Goal: Task Accomplishment & Management: Manage account settings

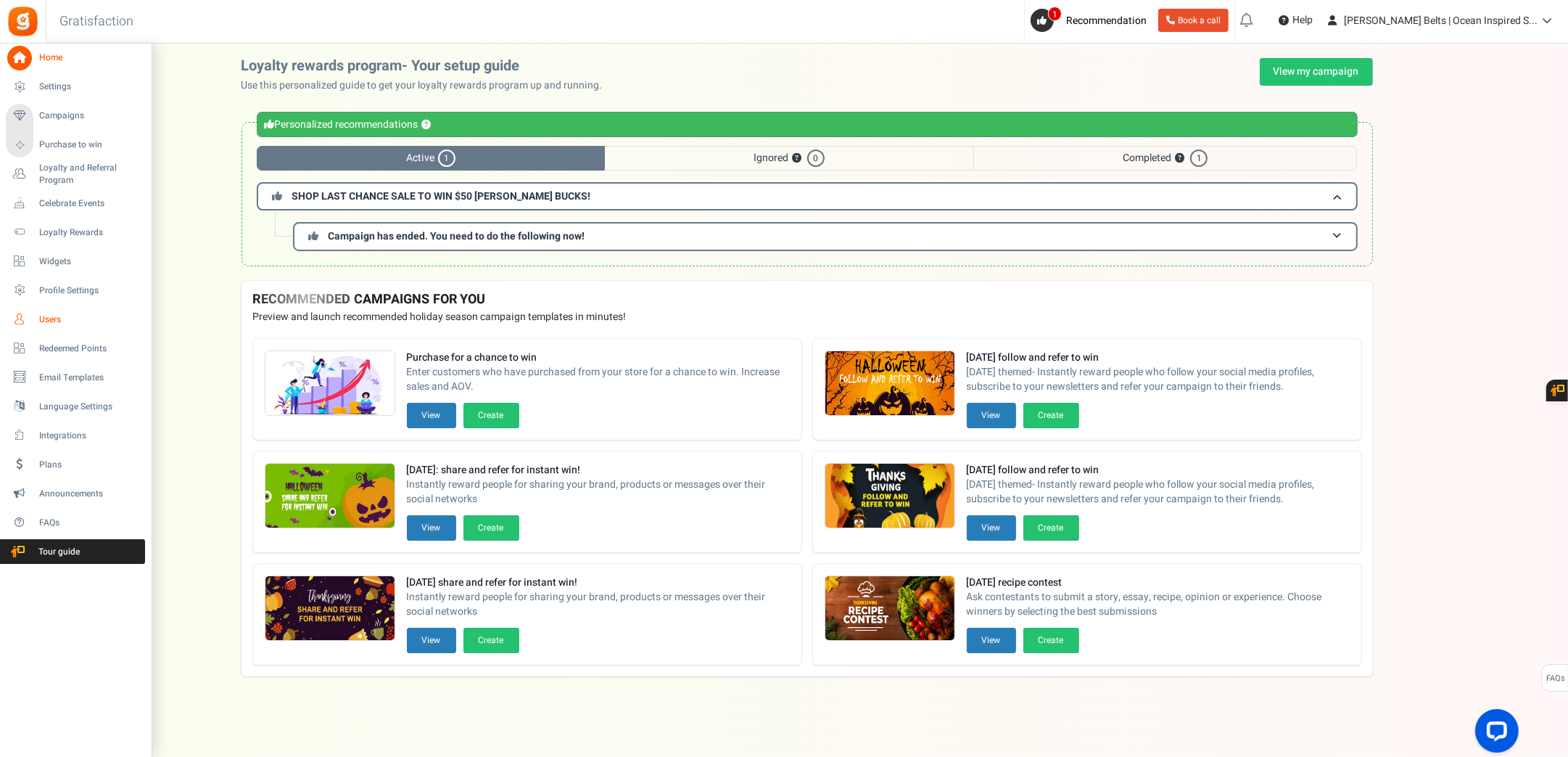
click at [62, 311] on link "Users" at bounding box center [75, 319] width 139 height 25
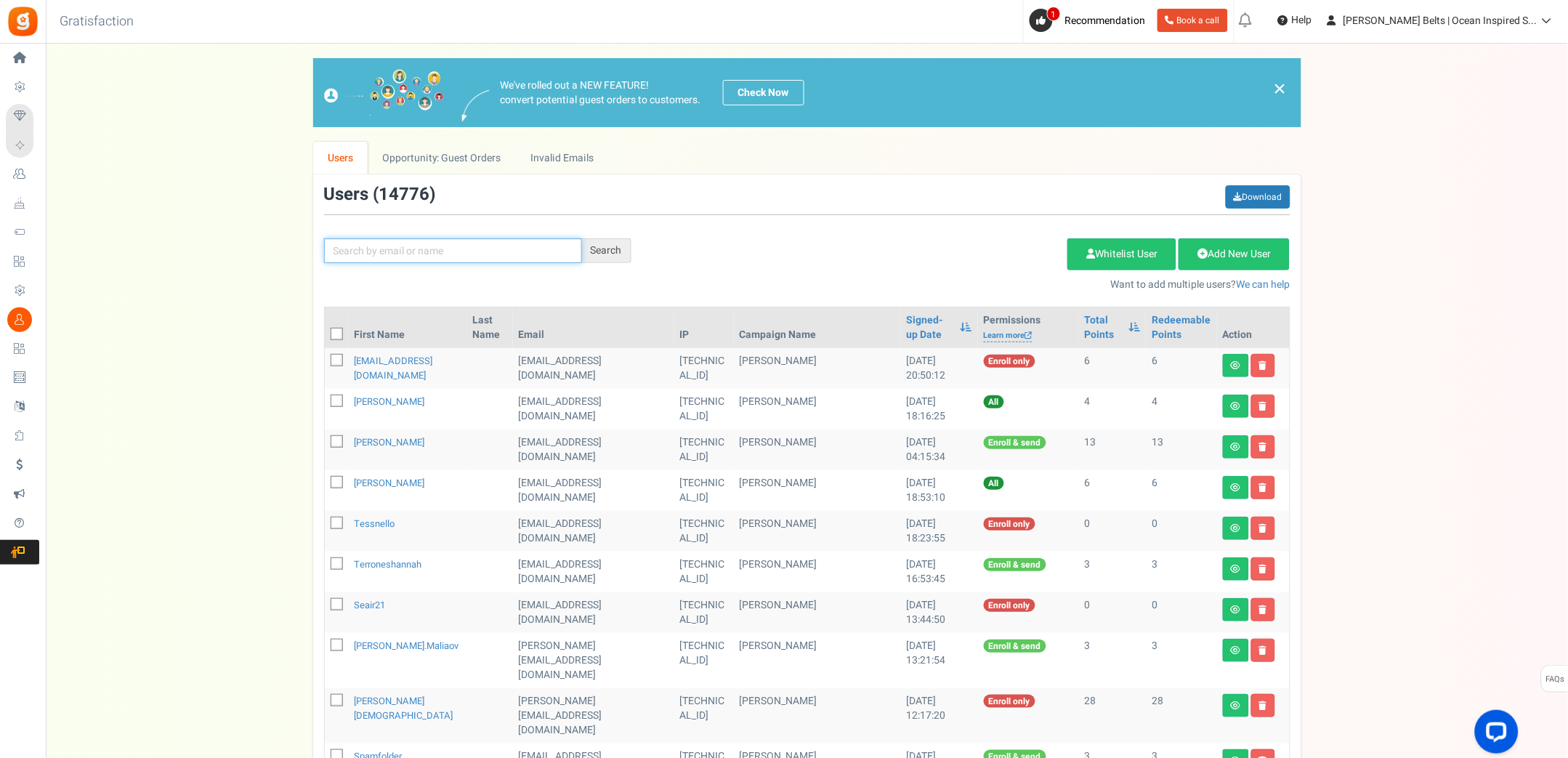
click at [445, 249] on input "text" at bounding box center [453, 250] width 258 height 25
click at [605, 246] on div "Search" at bounding box center [606, 250] width 49 height 25
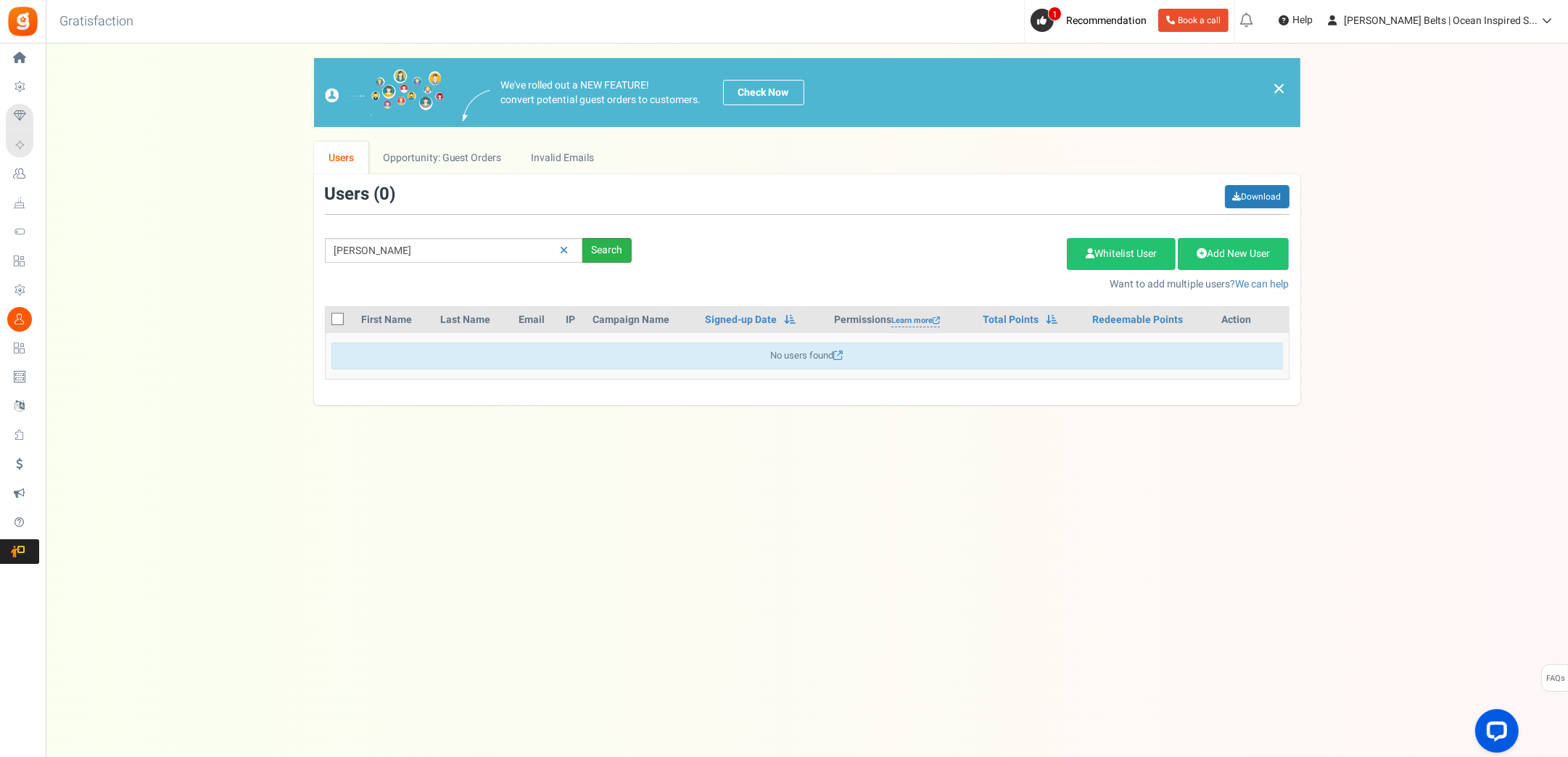
click at [607, 248] on div "Search" at bounding box center [607, 250] width 49 height 25
click at [365, 252] on input "[PERSON_NAME]" at bounding box center [454, 250] width 258 height 25
type input "[PERSON_NAME]"
click at [608, 247] on div "Search" at bounding box center [607, 250] width 49 height 25
click at [607, 248] on div "Search" at bounding box center [607, 250] width 49 height 25
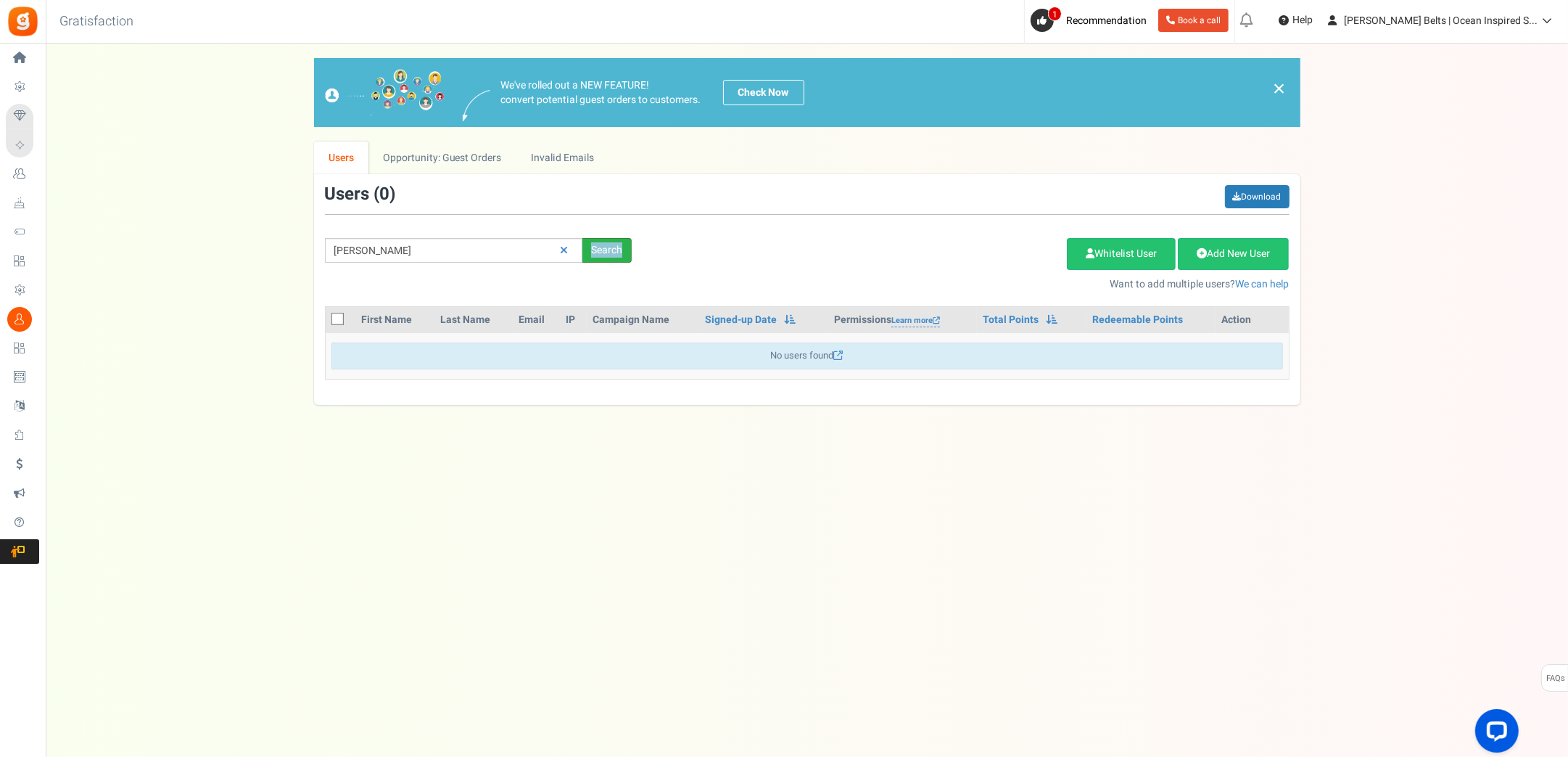
click at [607, 248] on div "Search" at bounding box center [607, 250] width 49 height 25
click at [601, 250] on div "Search" at bounding box center [607, 250] width 49 height 25
click at [535, 283] on div "[PERSON_NAME] Search Add Etsy Order Delete Selected Users Import Users Spam Pro…" at bounding box center [808, 238] width 986 height 107
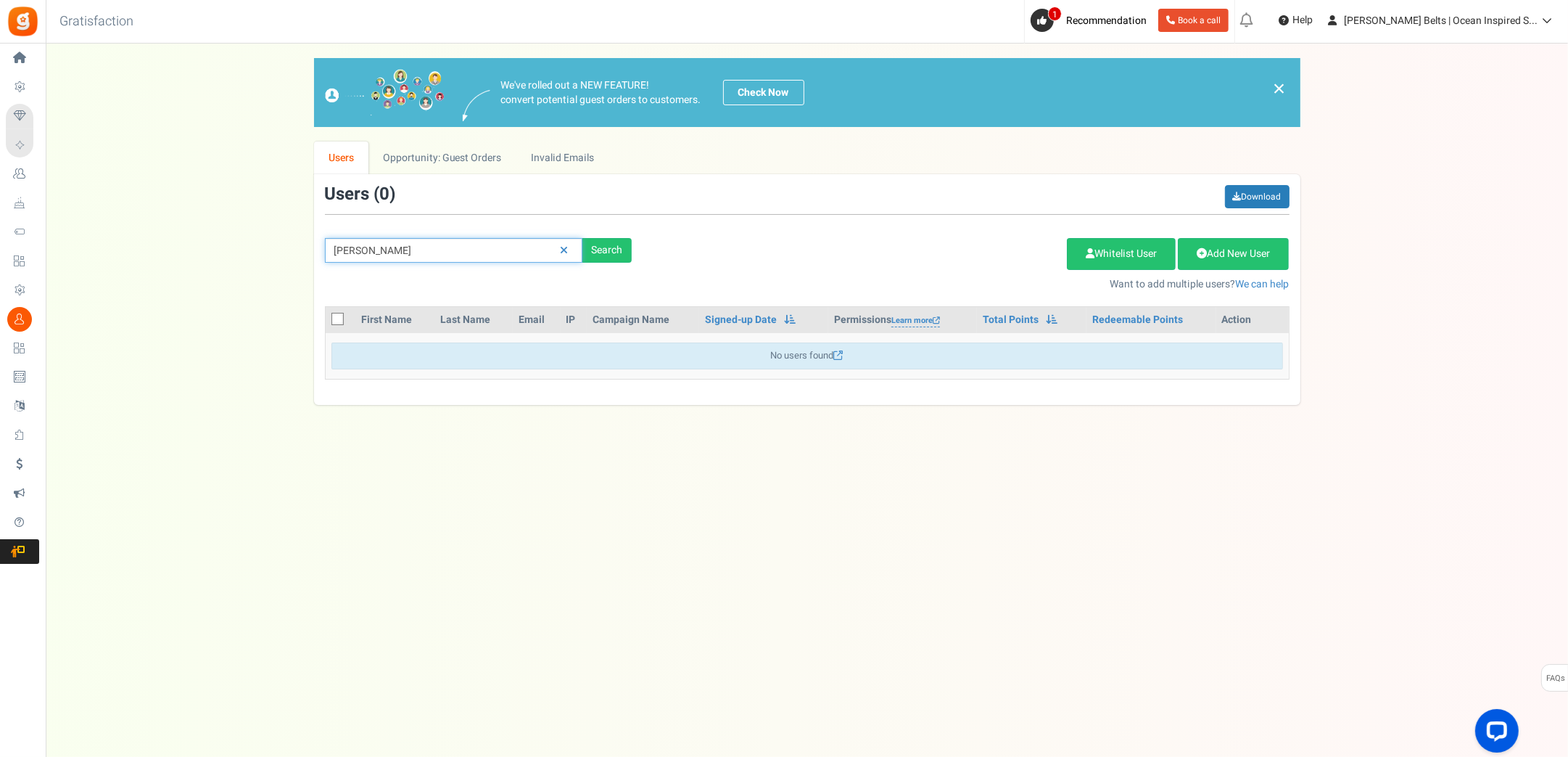
click at [393, 254] on input "[PERSON_NAME]" at bounding box center [454, 250] width 258 height 25
drag, startPoint x: 393, startPoint y: 254, endPoint x: 356, endPoint y: 256, distance: 37.1
click at [354, 256] on input "[PERSON_NAME]" at bounding box center [454, 250] width 258 height 25
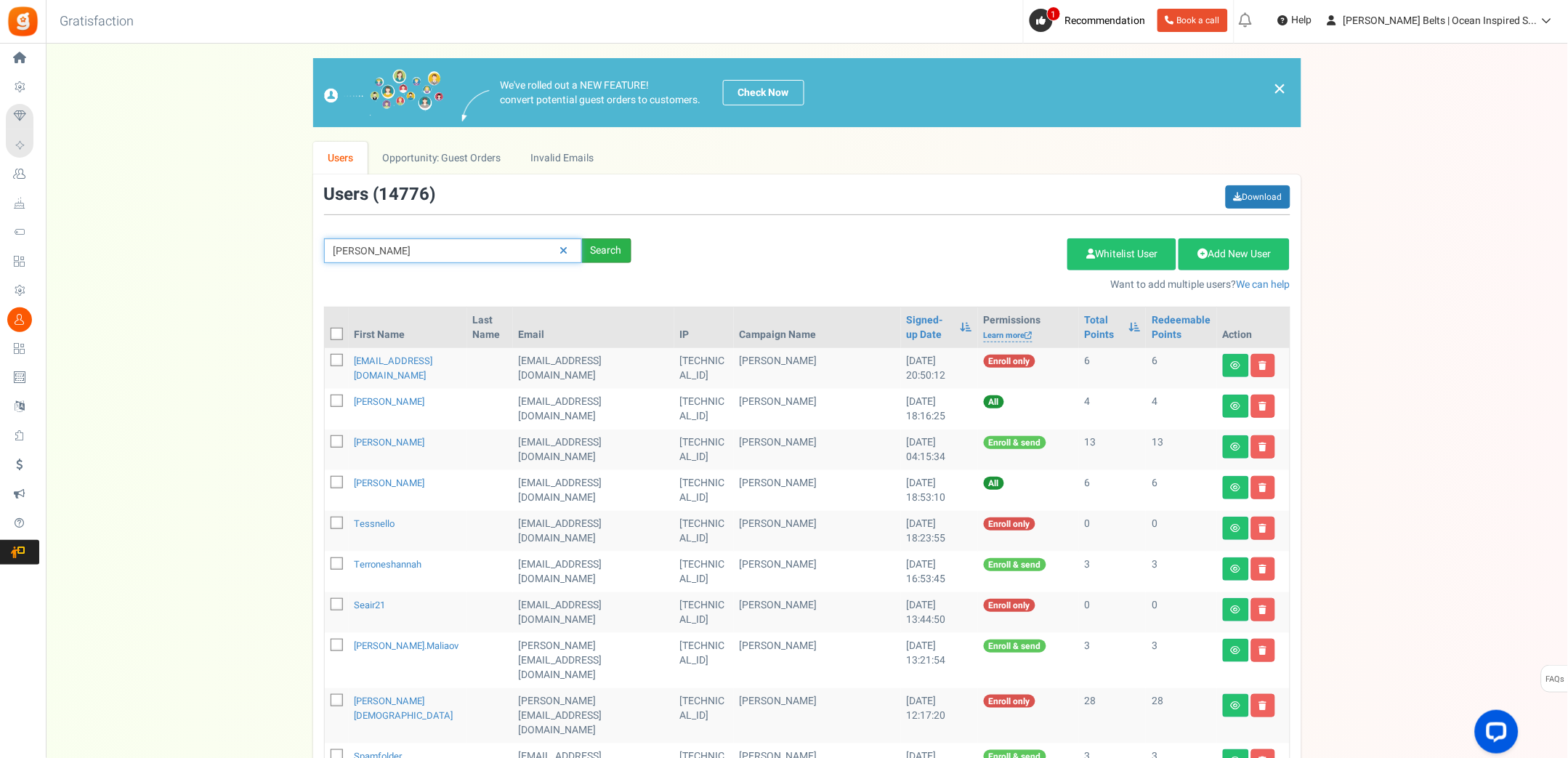
type input "[PERSON_NAME]"
click at [602, 253] on div "Search" at bounding box center [606, 250] width 49 height 25
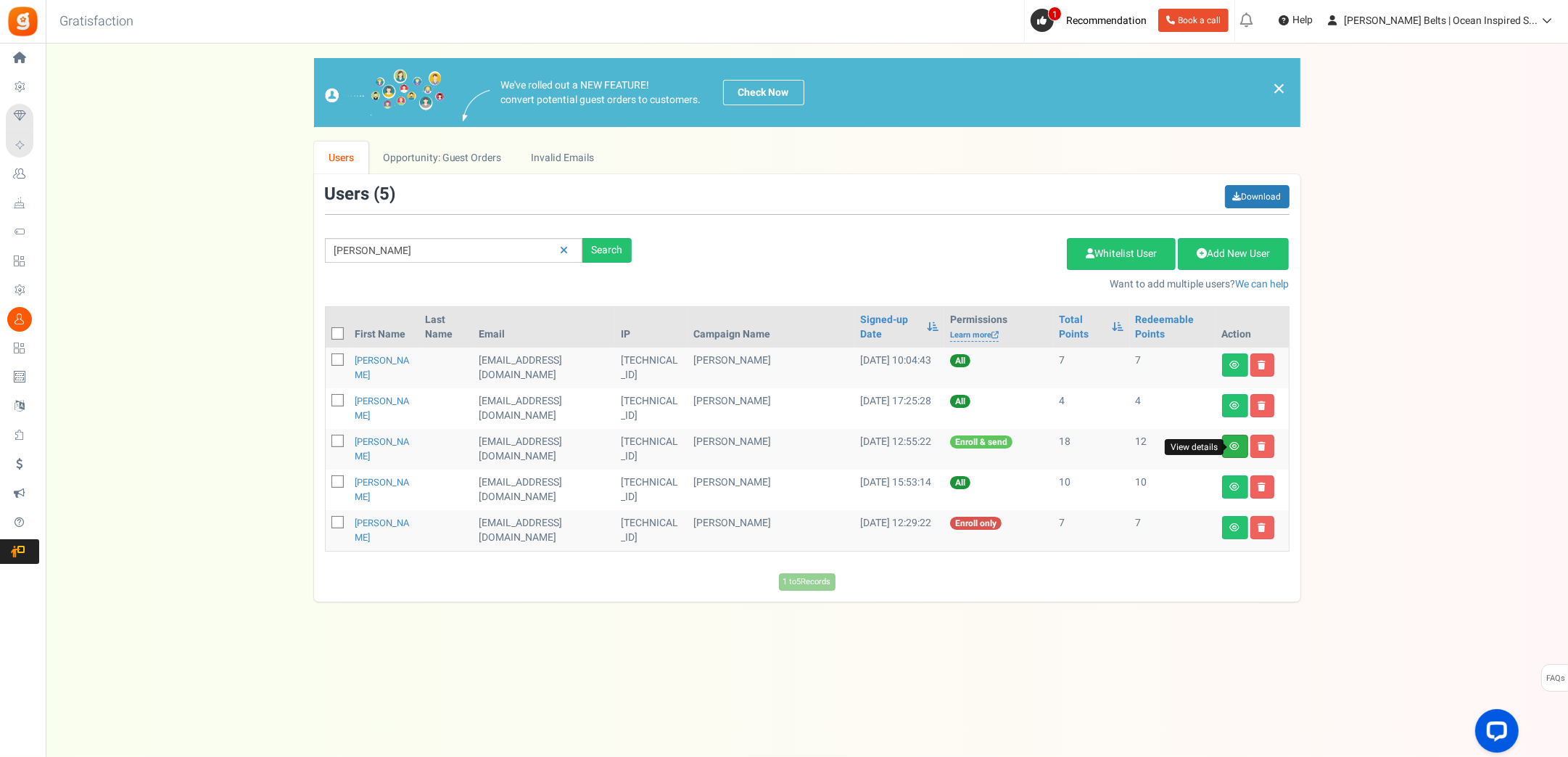
click at [1239, 448] on icon at bounding box center [1235, 445] width 11 height 9
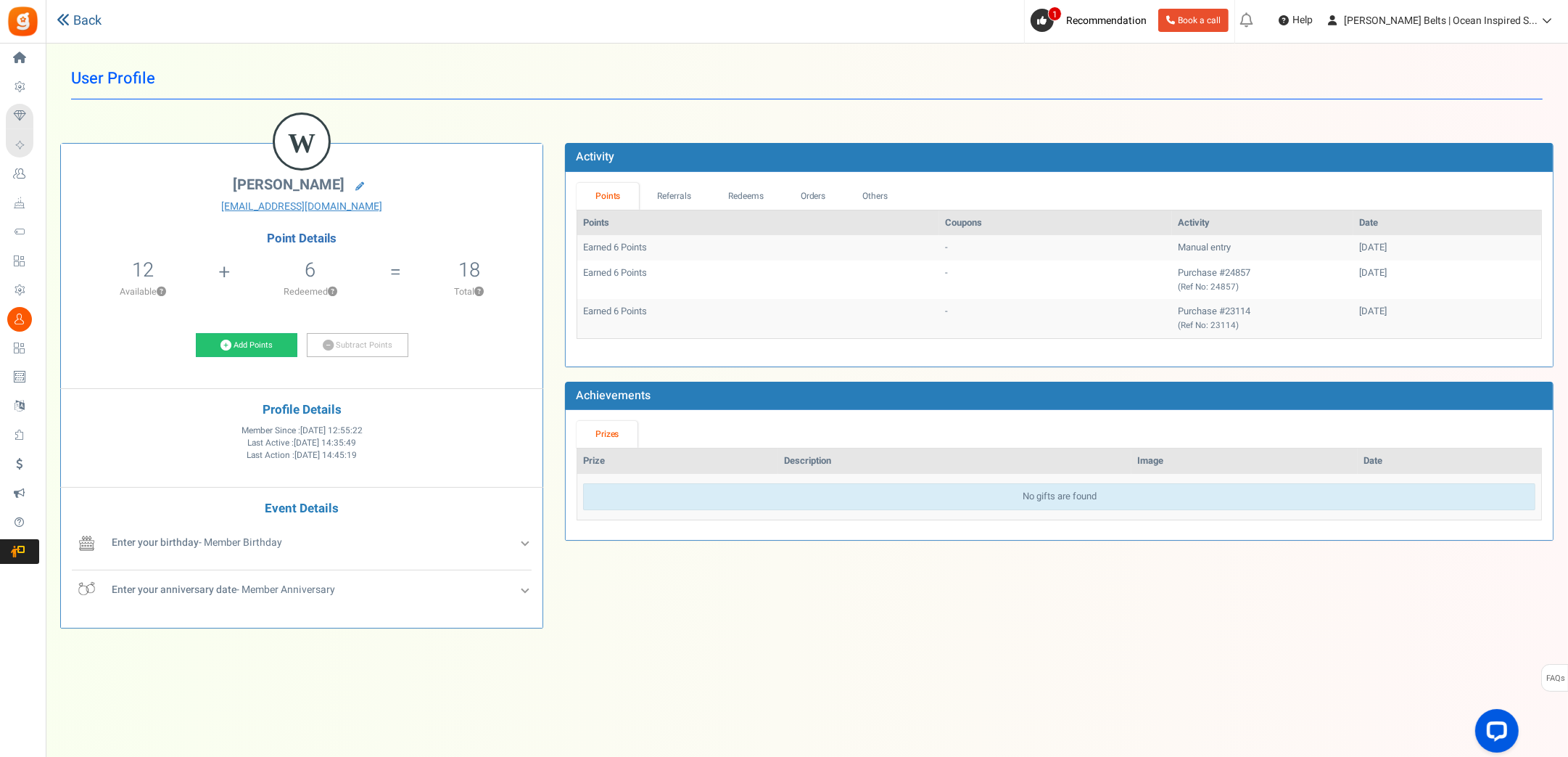
click at [86, 23] on link "Back" at bounding box center [79, 21] width 45 height 19
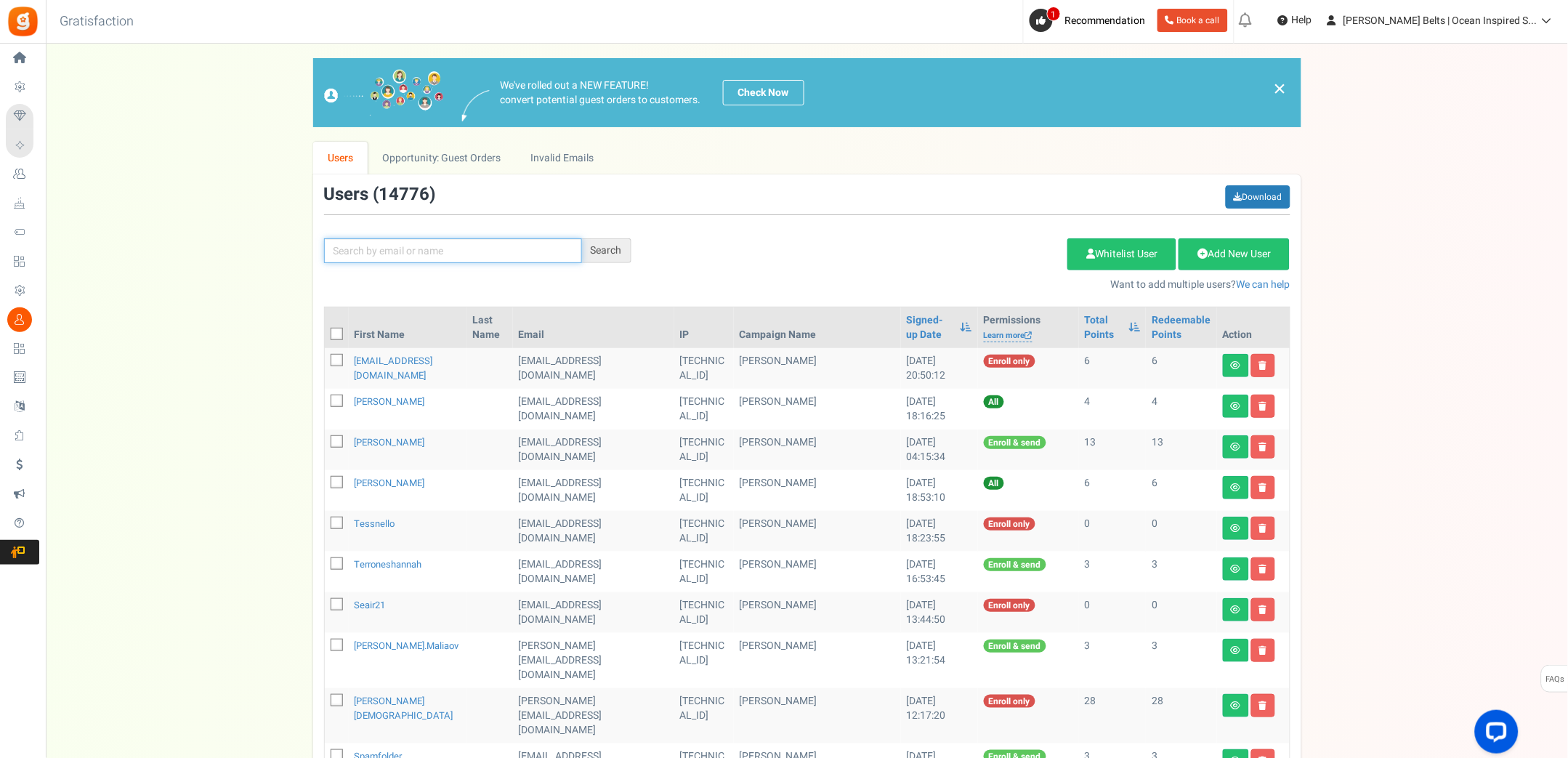
click at [558, 257] on input "text" at bounding box center [453, 250] width 258 height 25
type input "[PERSON_NAME]"
click at [623, 248] on div "Search" at bounding box center [606, 250] width 49 height 25
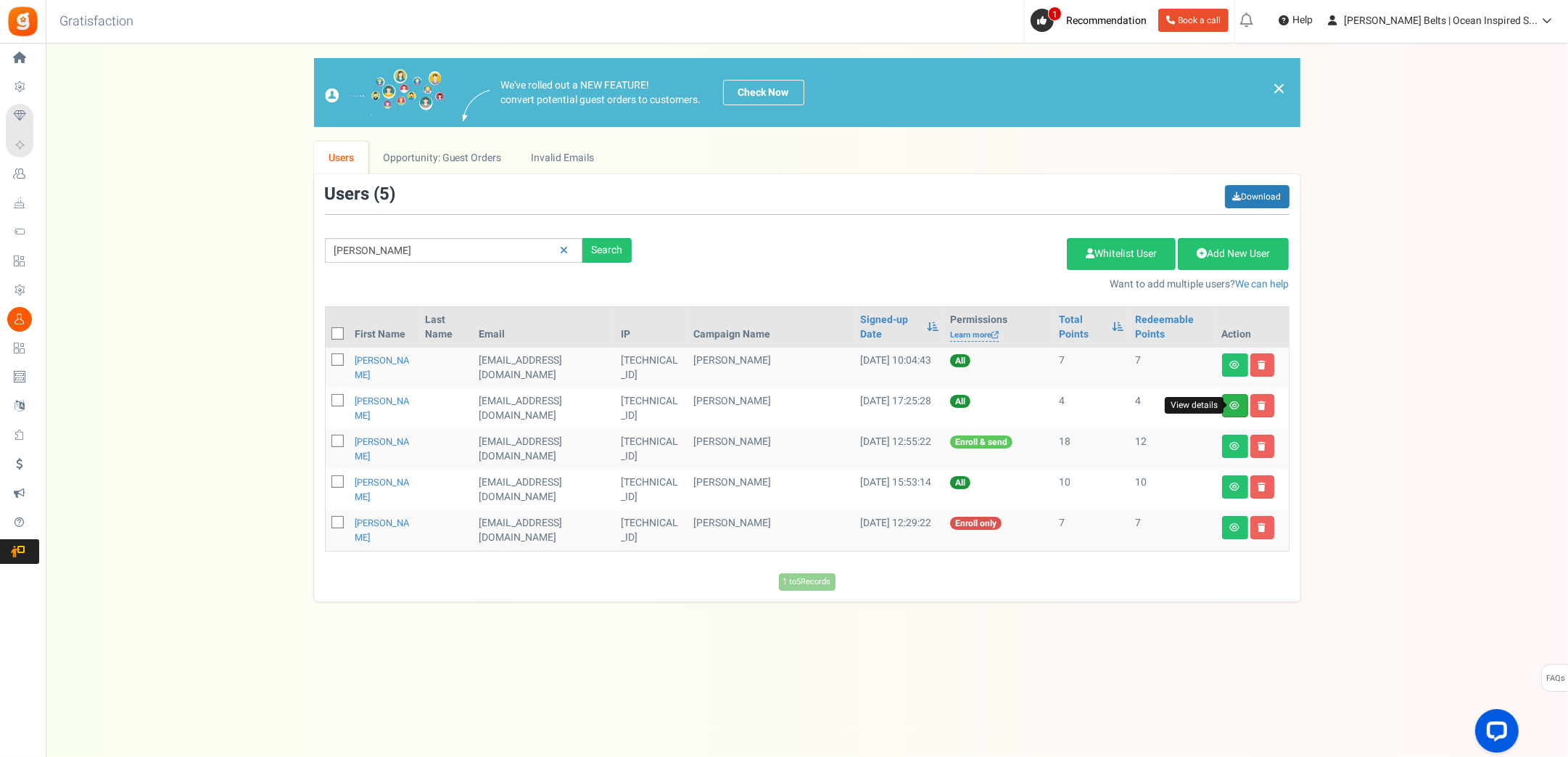
click at [1236, 403] on icon at bounding box center [1235, 405] width 11 height 9
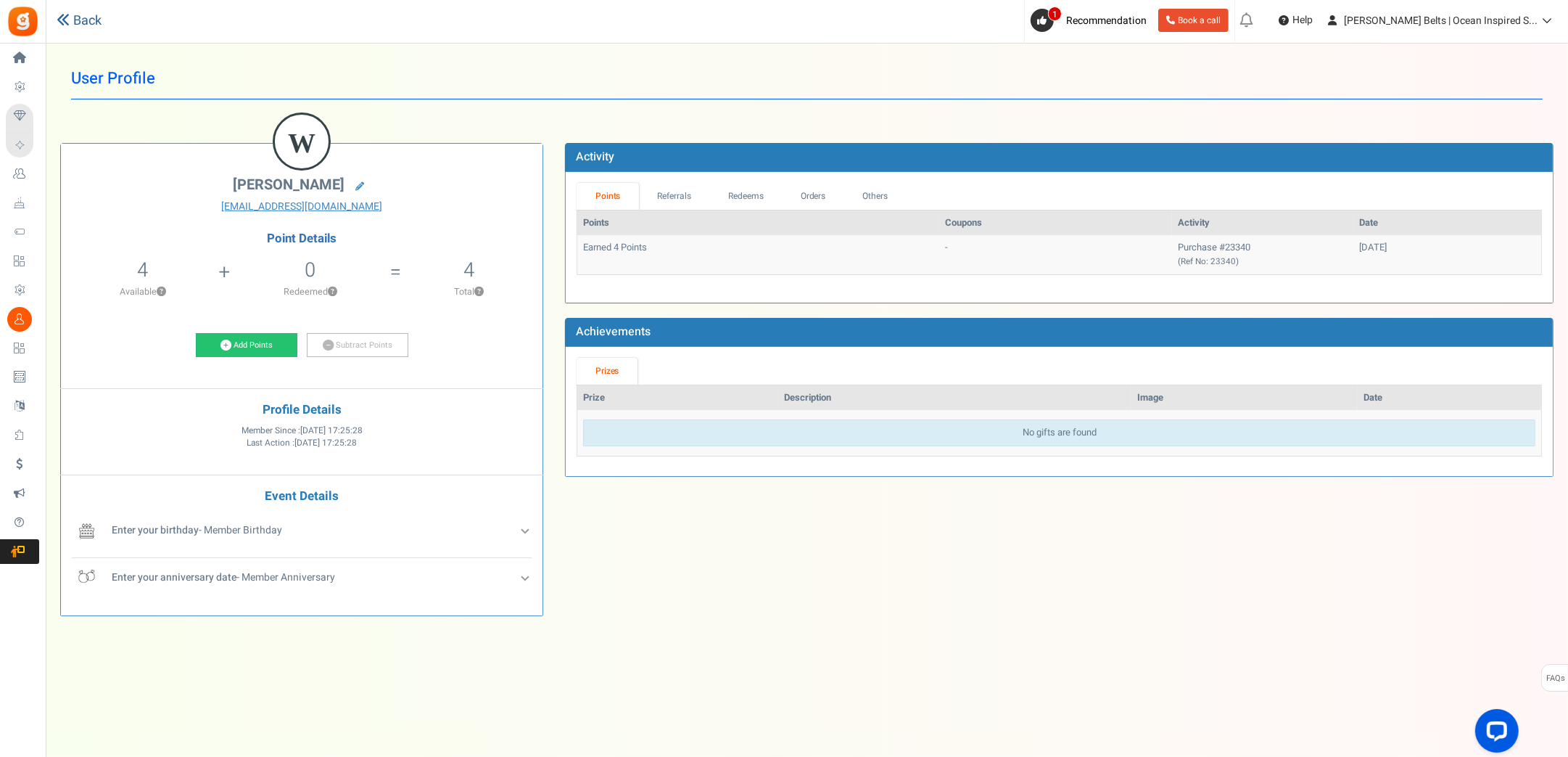
click at [87, 14] on link "Back" at bounding box center [79, 21] width 45 height 19
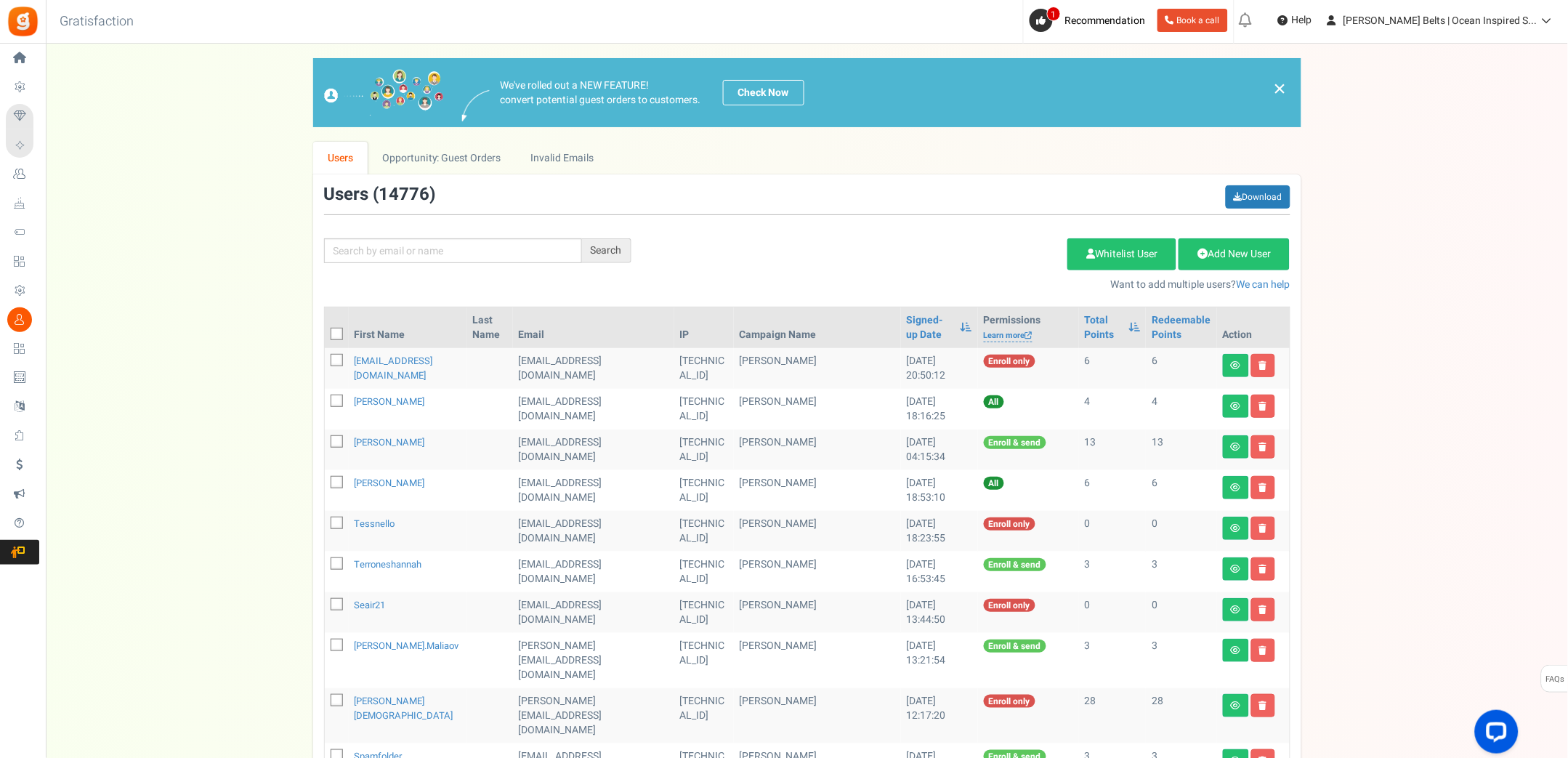
click at [531, 238] on div "Search Add Etsy Order Delete Selected Users Import Users Spam Protection Subtra…" at bounding box center [807, 238] width 988 height 107
click at [536, 248] on input "text" at bounding box center [453, 250] width 258 height 25
type input "[PERSON_NAME]"
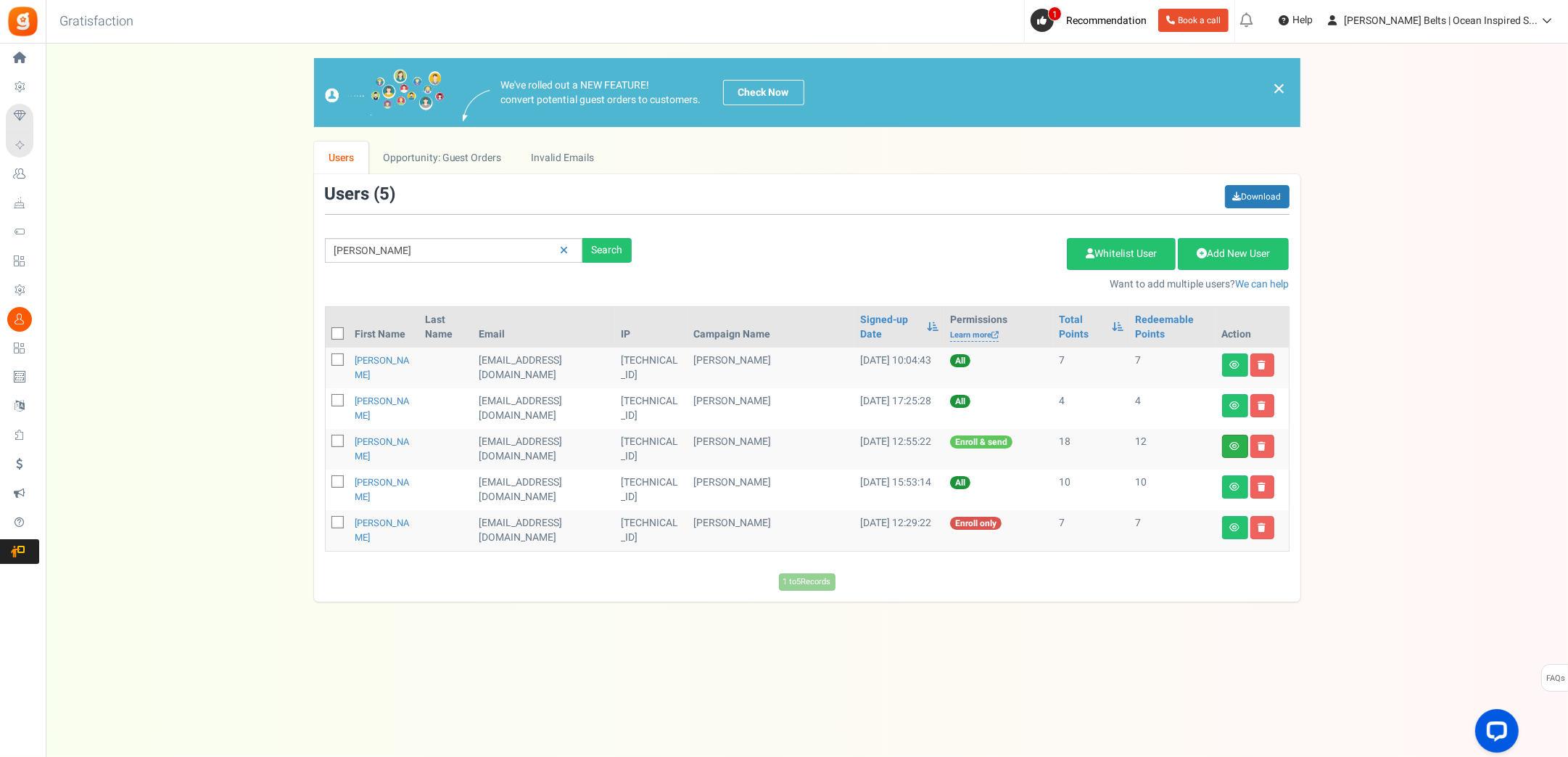
click at [1227, 444] on link at bounding box center [1234, 446] width 26 height 23
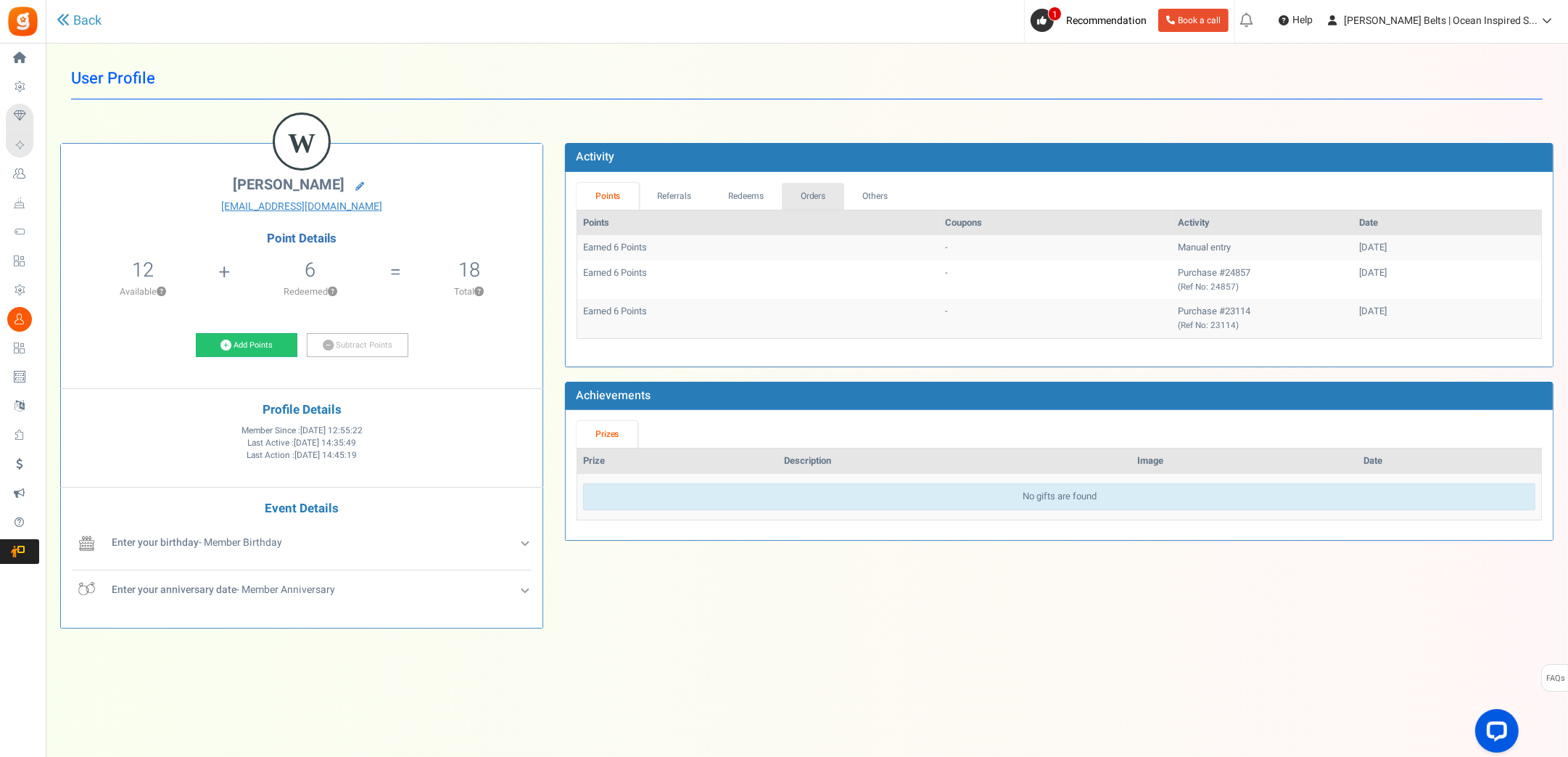
click at [807, 197] on link "Orders" at bounding box center [812, 196] width 62 height 27
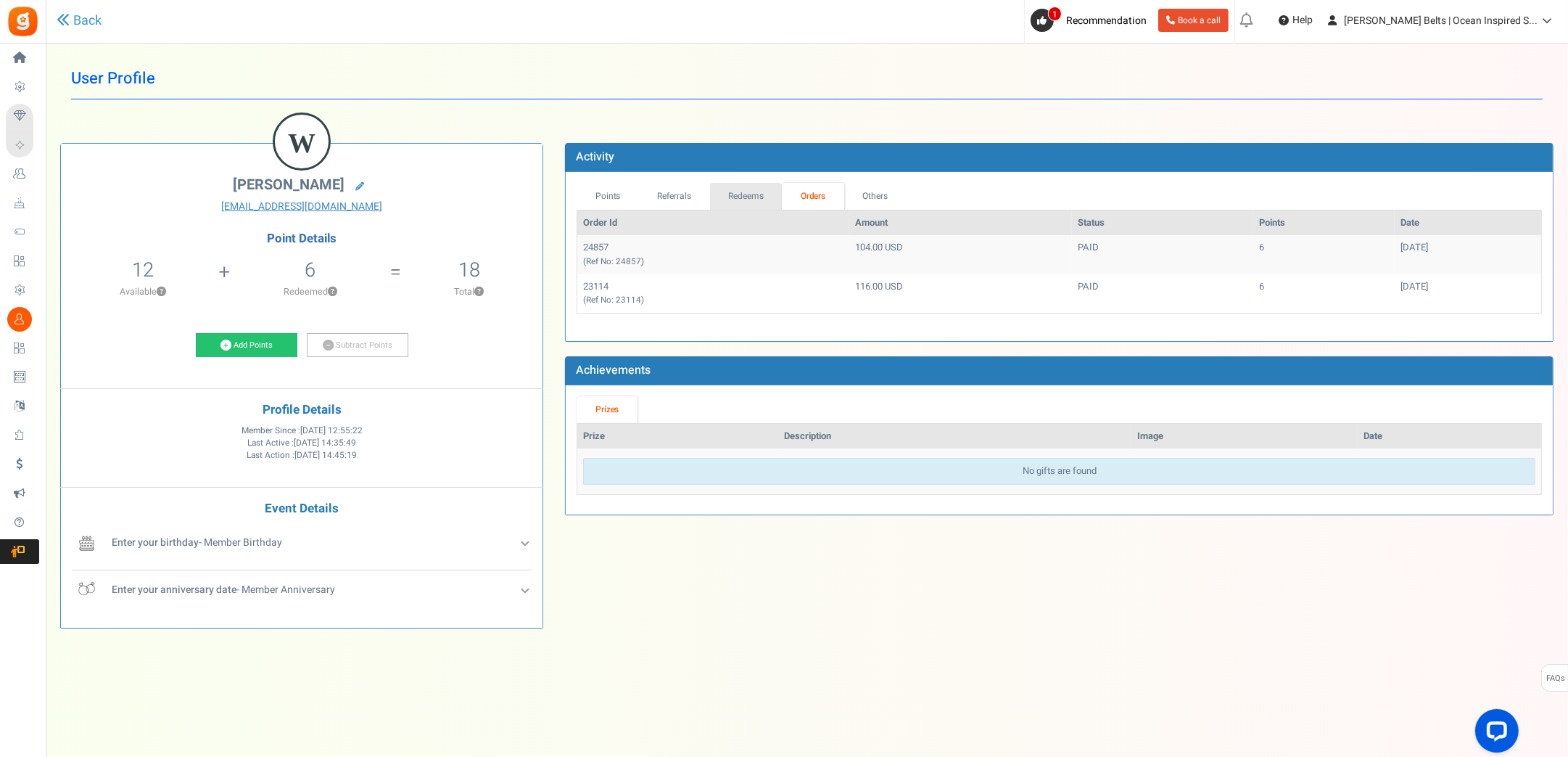
click at [760, 200] on link "Redeems" at bounding box center [746, 196] width 72 height 27
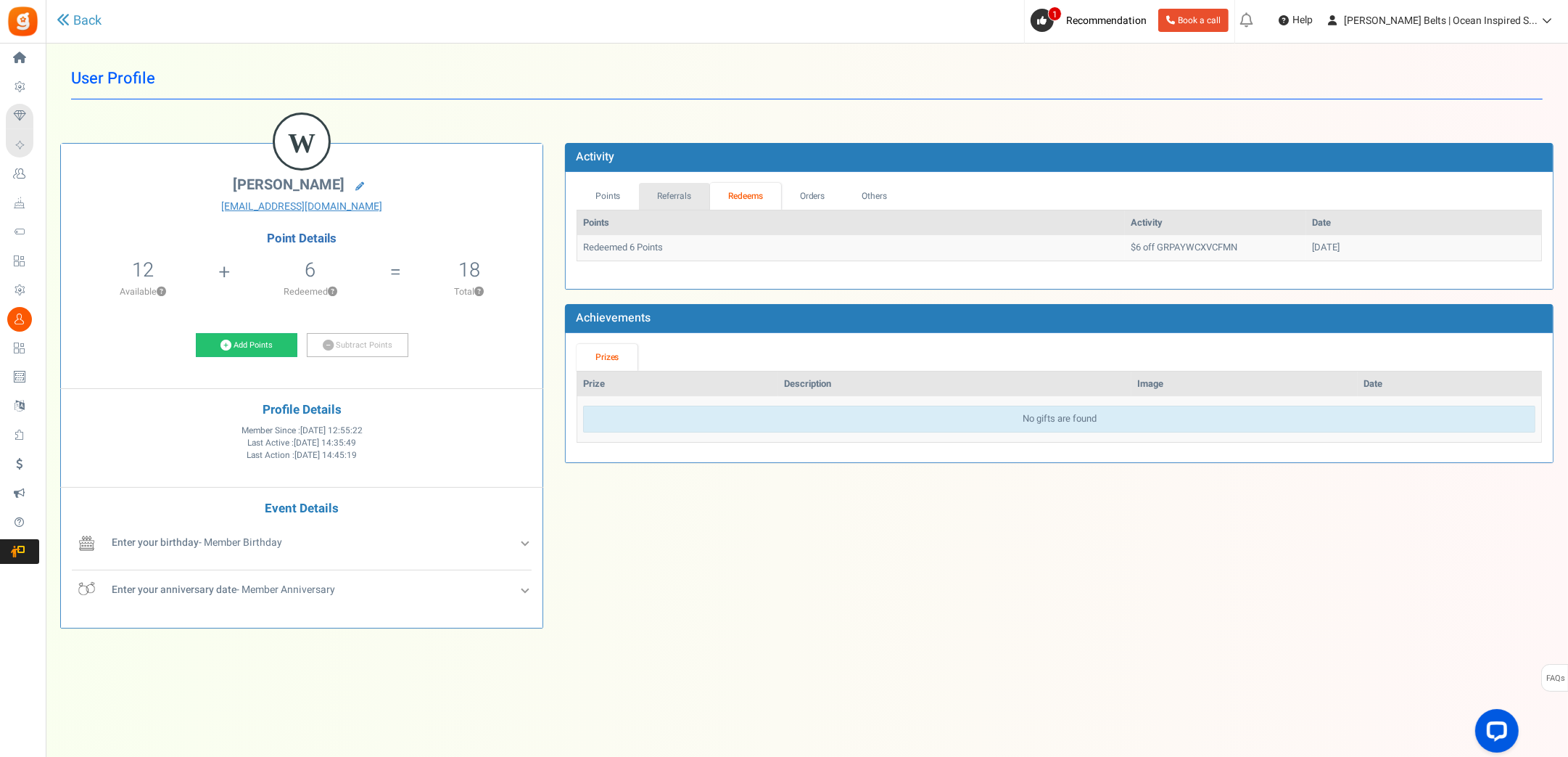
click at [682, 199] on link "Referrals" at bounding box center [675, 196] width 71 height 27
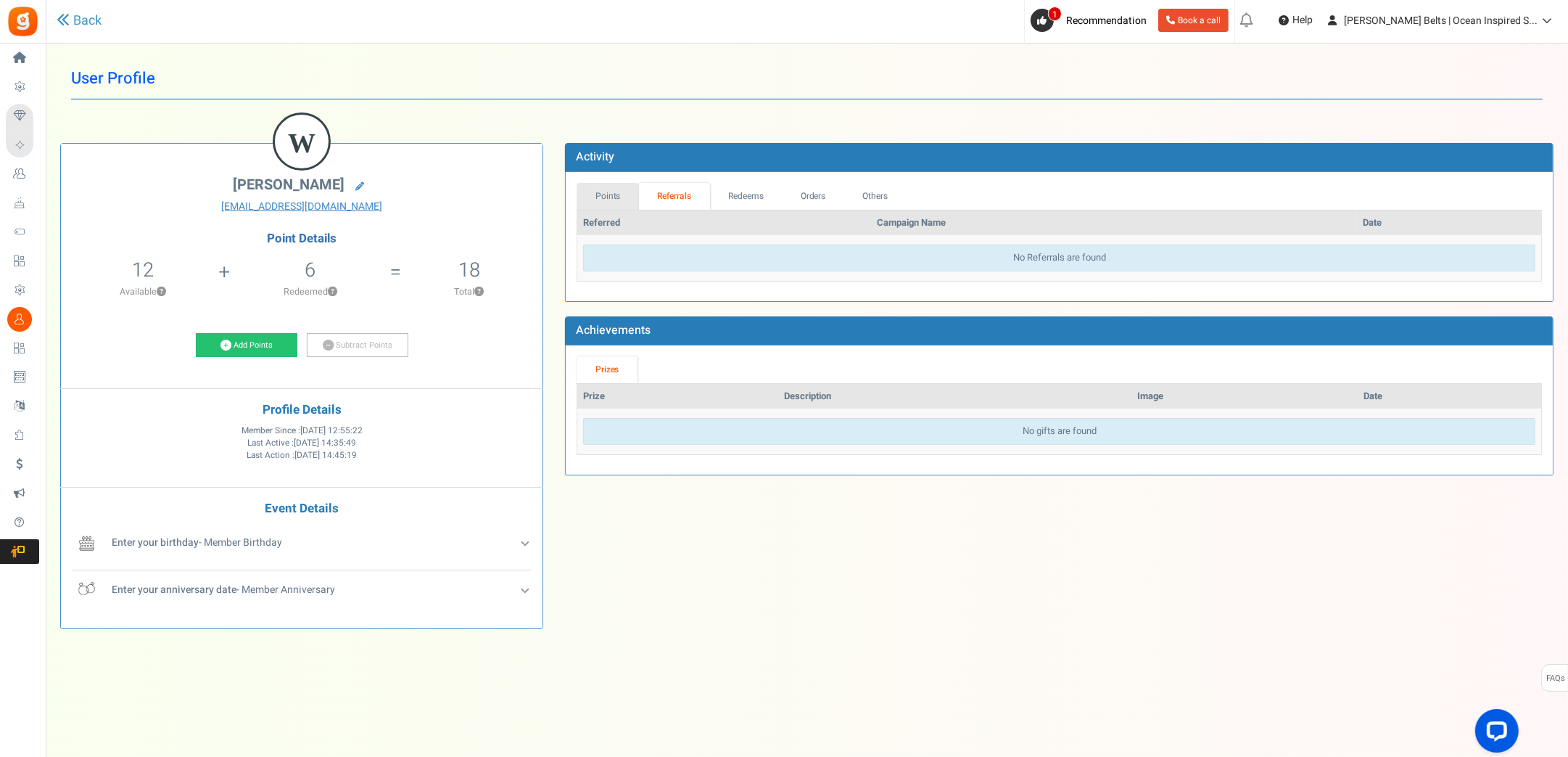
click at [627, 198] on link "Points" at bounding box center [608, 196] width 62 height 27
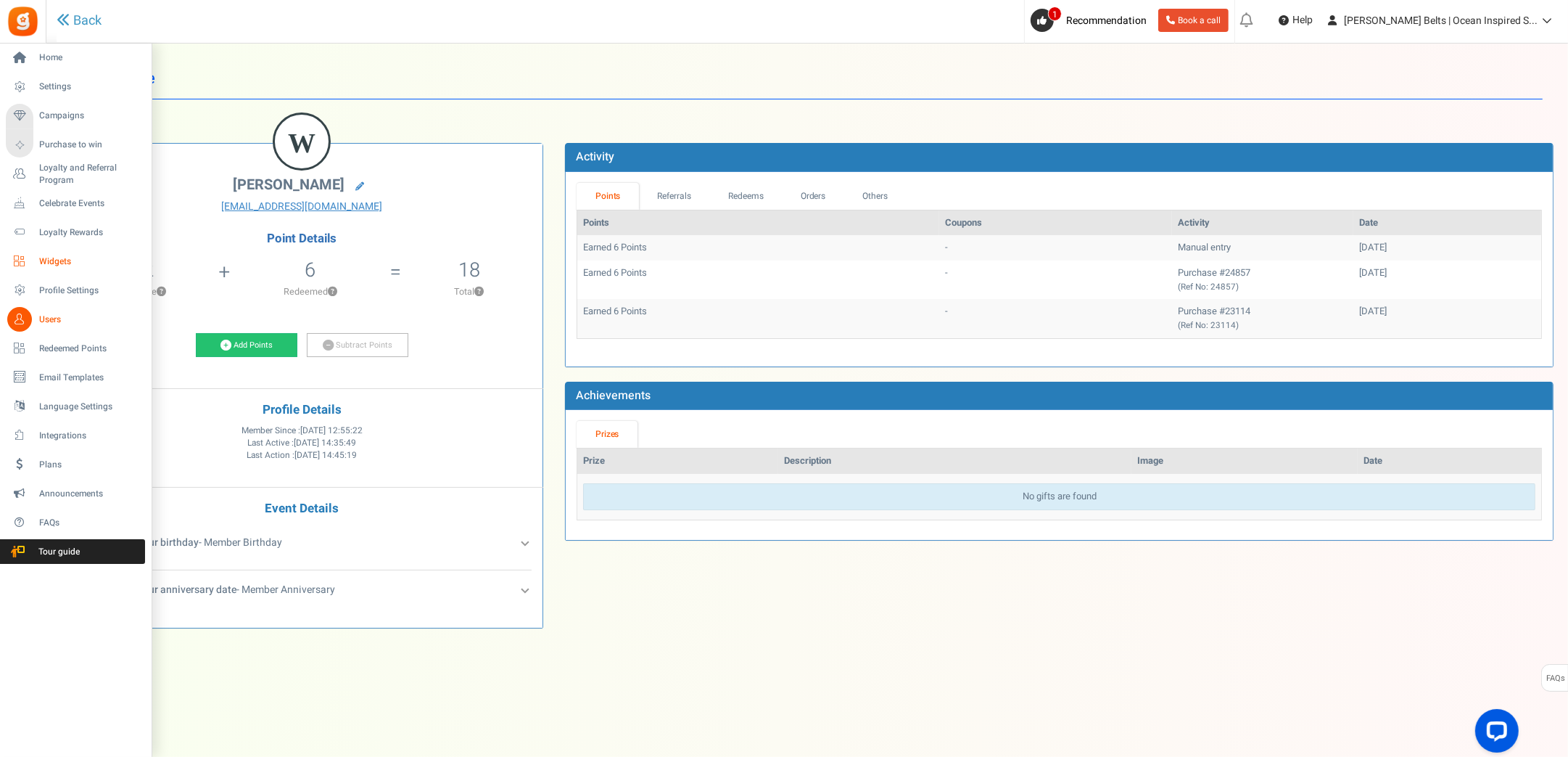
click at [50, 260] on span "Widgets" at bounding box center [90, 262] width 102 height 13
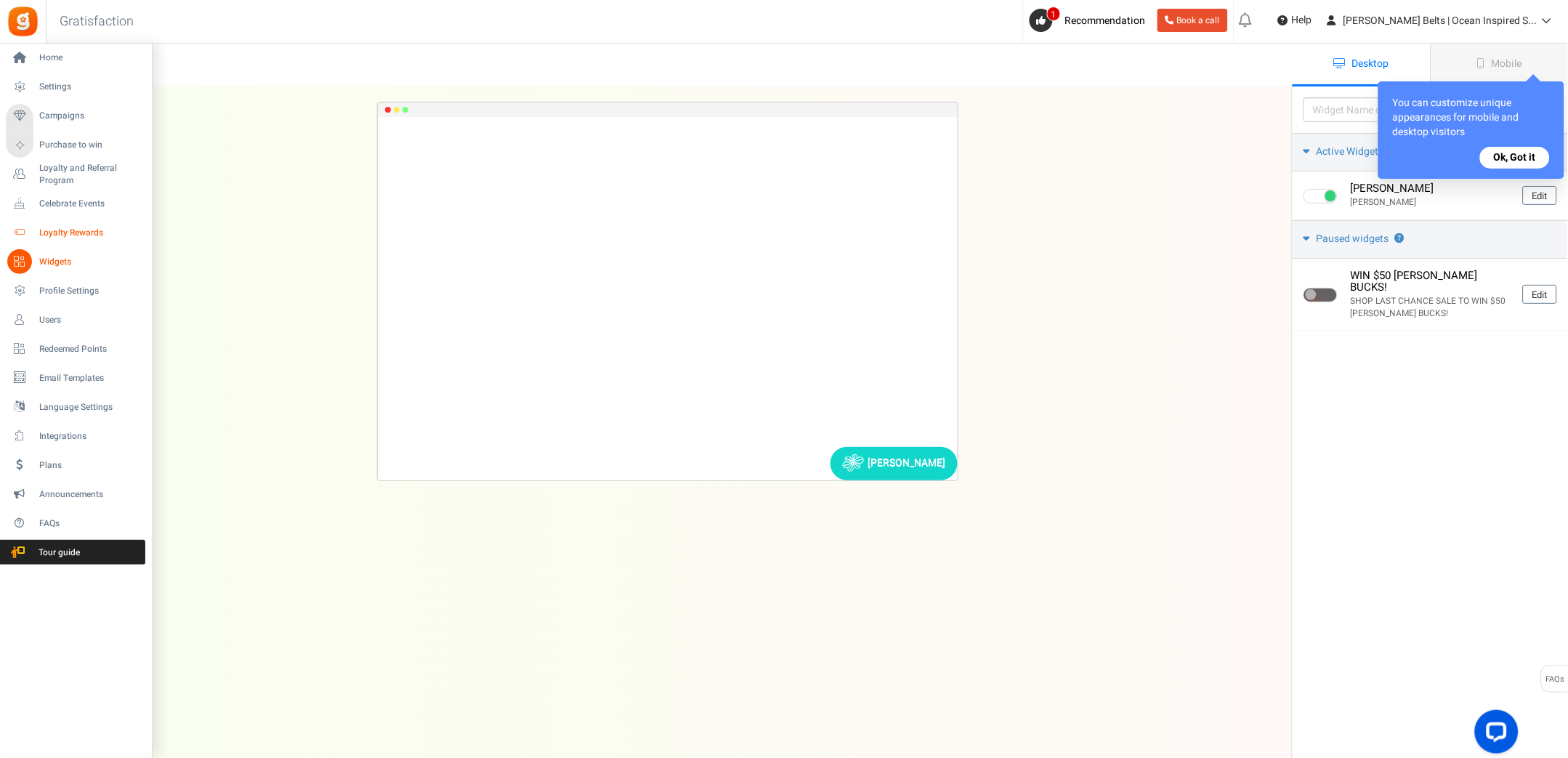
click at [37, 222] on link "Loyalty Rewards" at bounding box center [75, 233] width 140 height 25
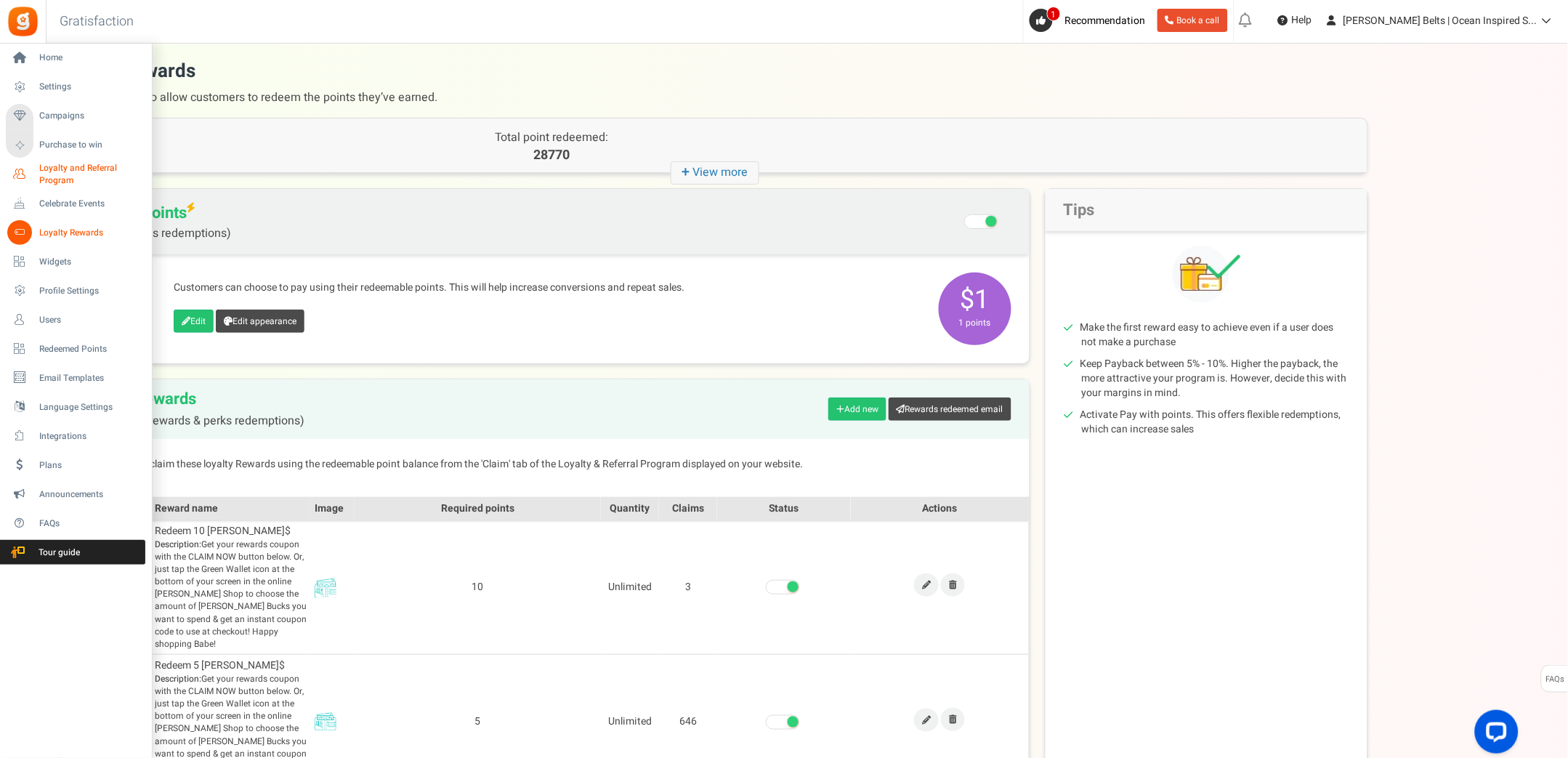
click at [57, 170] on span "Loyalty and Referral Program" at bounding box center [92, 174] width 106 height 25
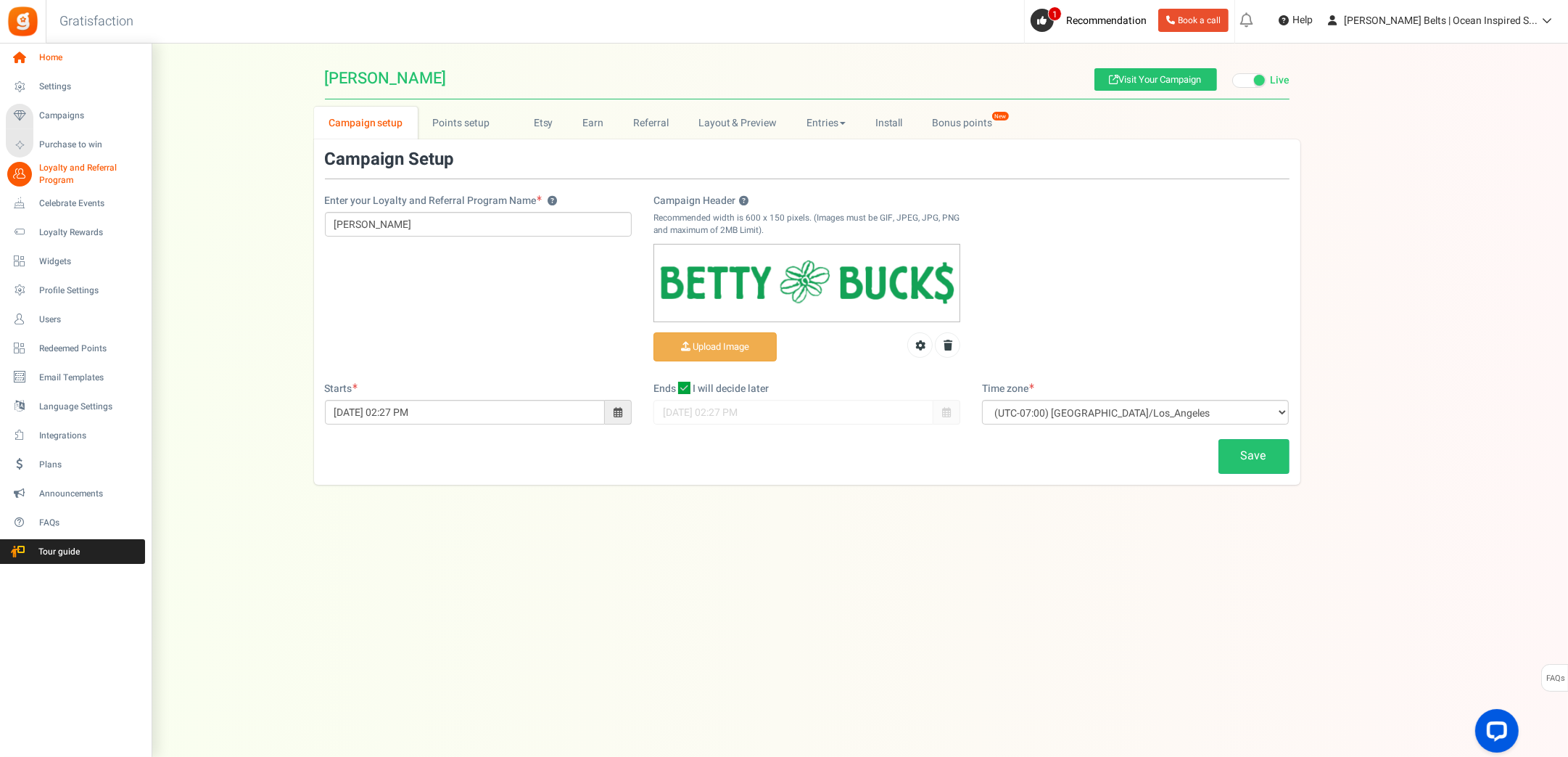
click at [30, 59] on icon at bounding box center [20, 59] width 25 height 25
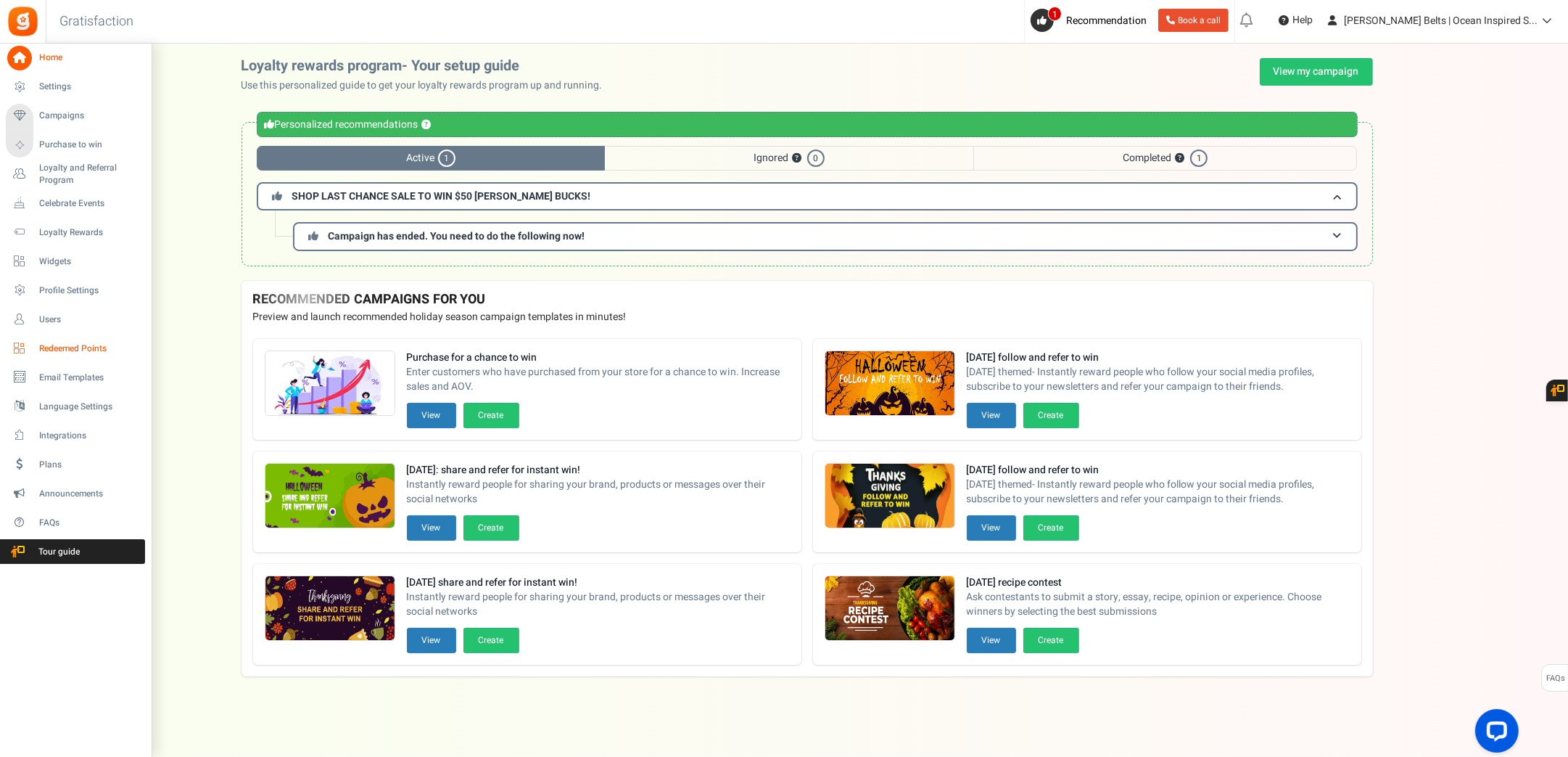
click at [75, 342] on span "Redeemed Points" at bounding box center [90, 348] width 102 height 13
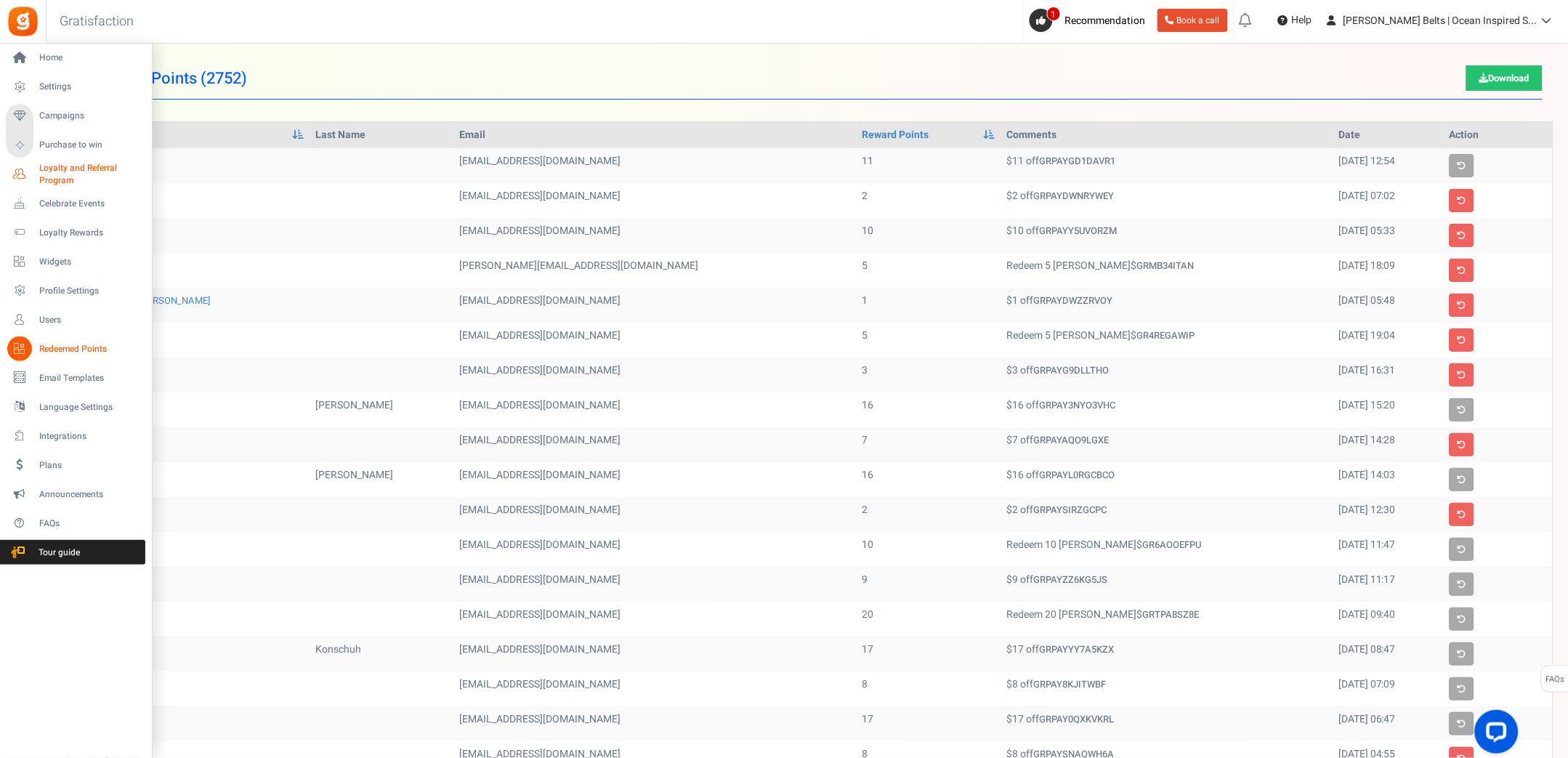
click at [37, 166] on link "Loyalty and Referral Program New" at bounding box center [75, 174] width 140 height 25
